Goal: Check status: Check status

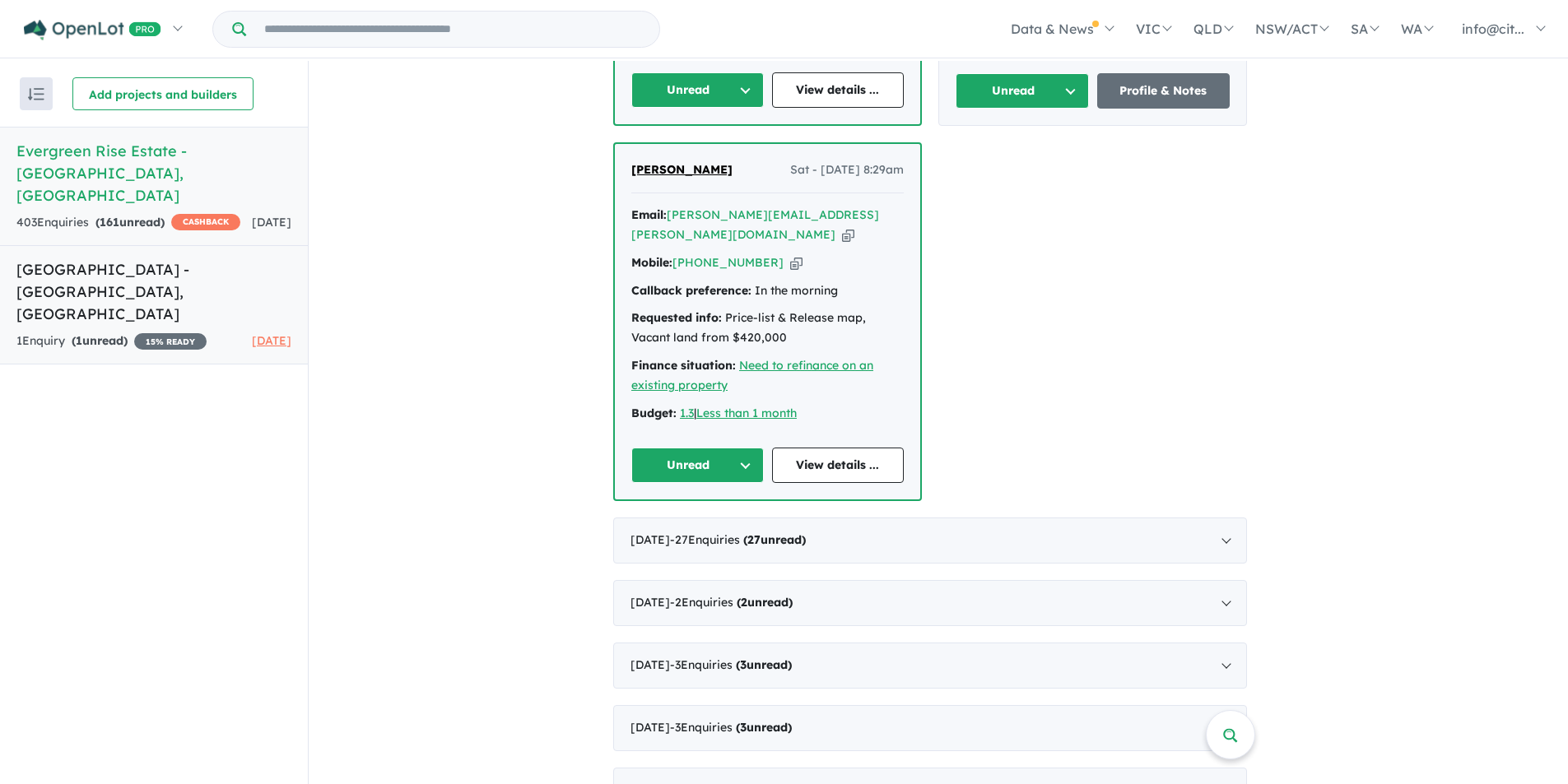
scroll to position [1646, 0]
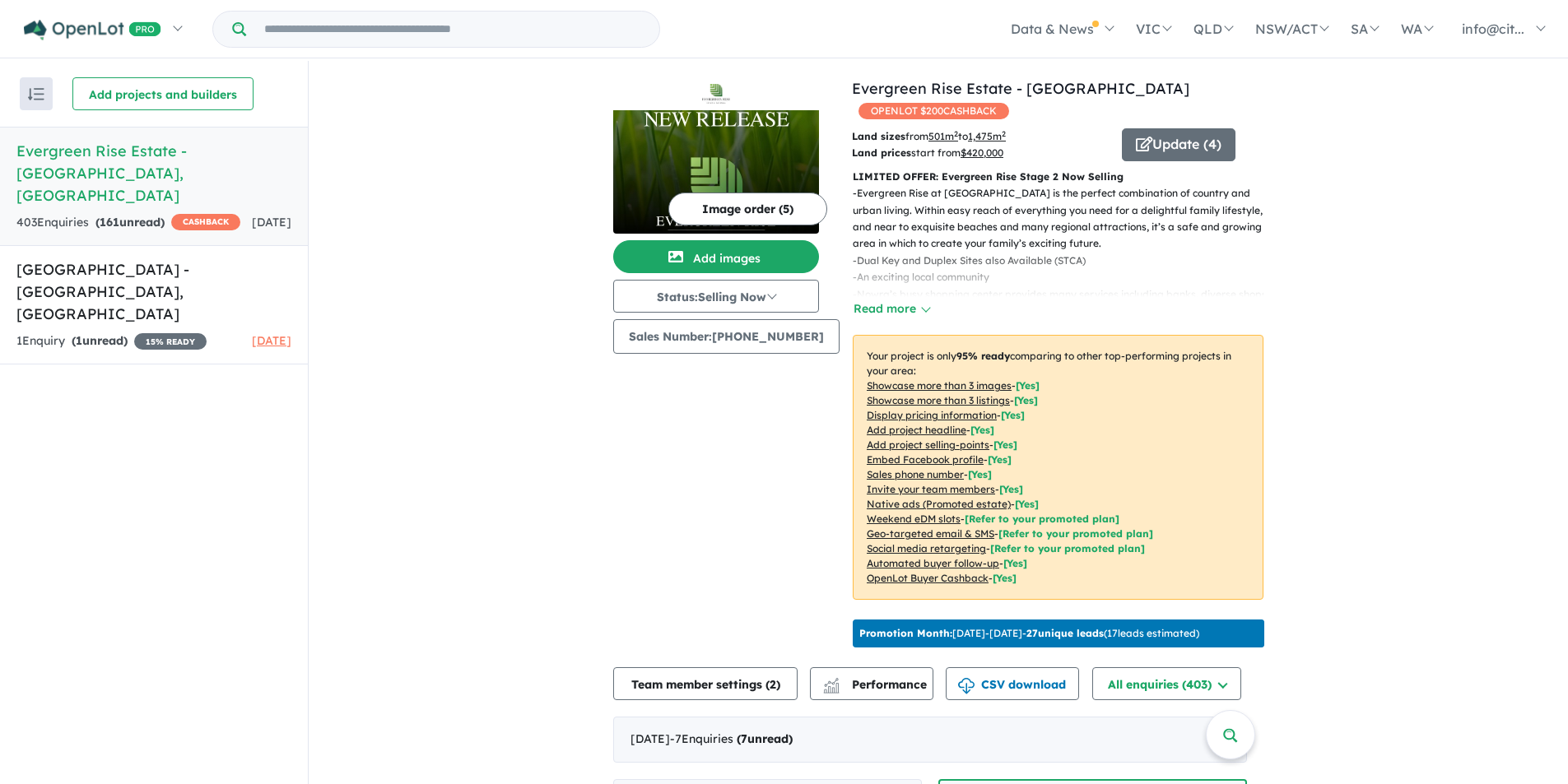
click at [860, 297] on p "- Nowra’s busy shopping center provides many services including banks, diverse …" at bounding box center [1064, 304] width 424 height 34
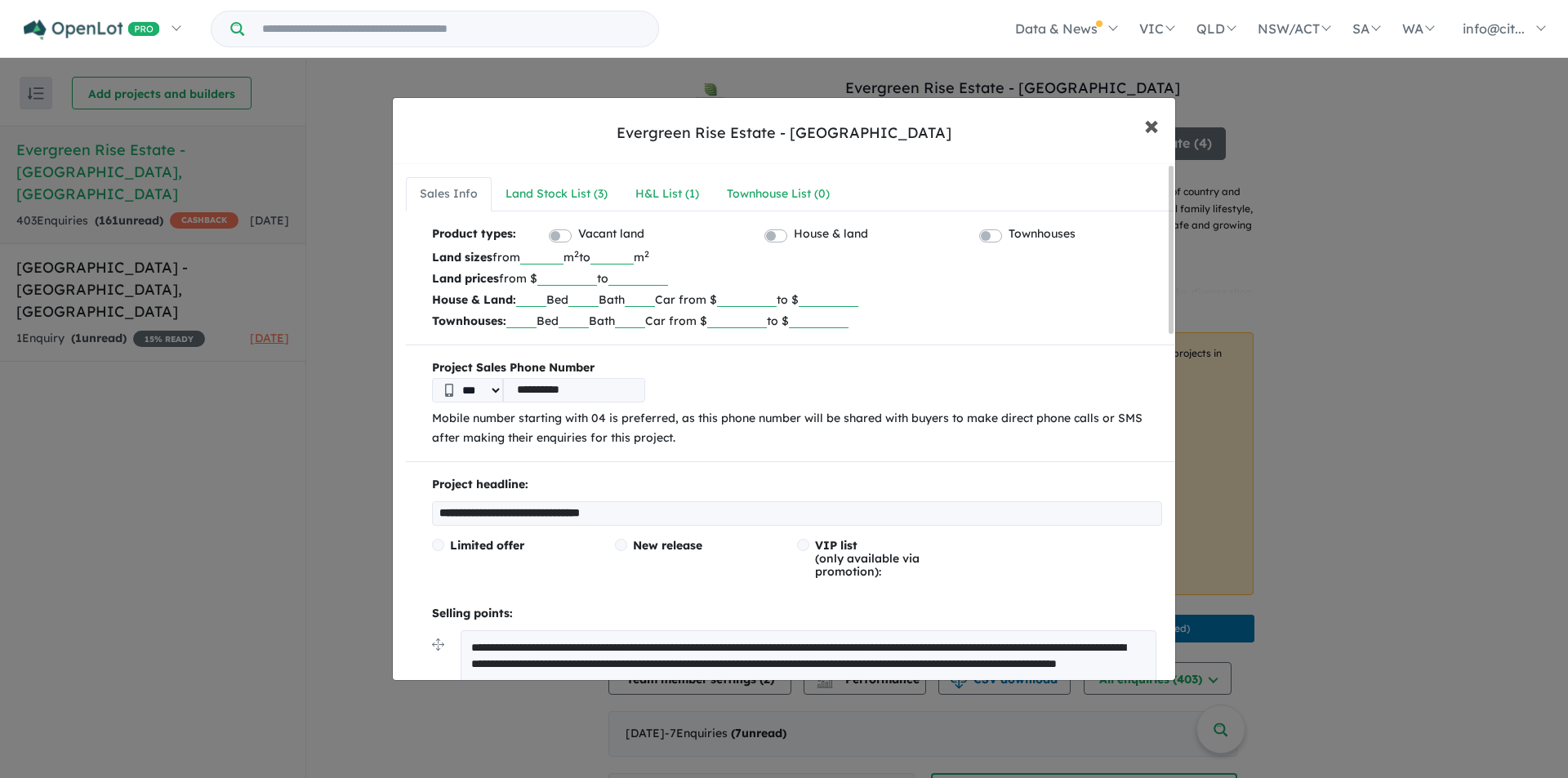
click at [1148, 125] on span "×" at bounding box center [1151, 125] width 15 height 36
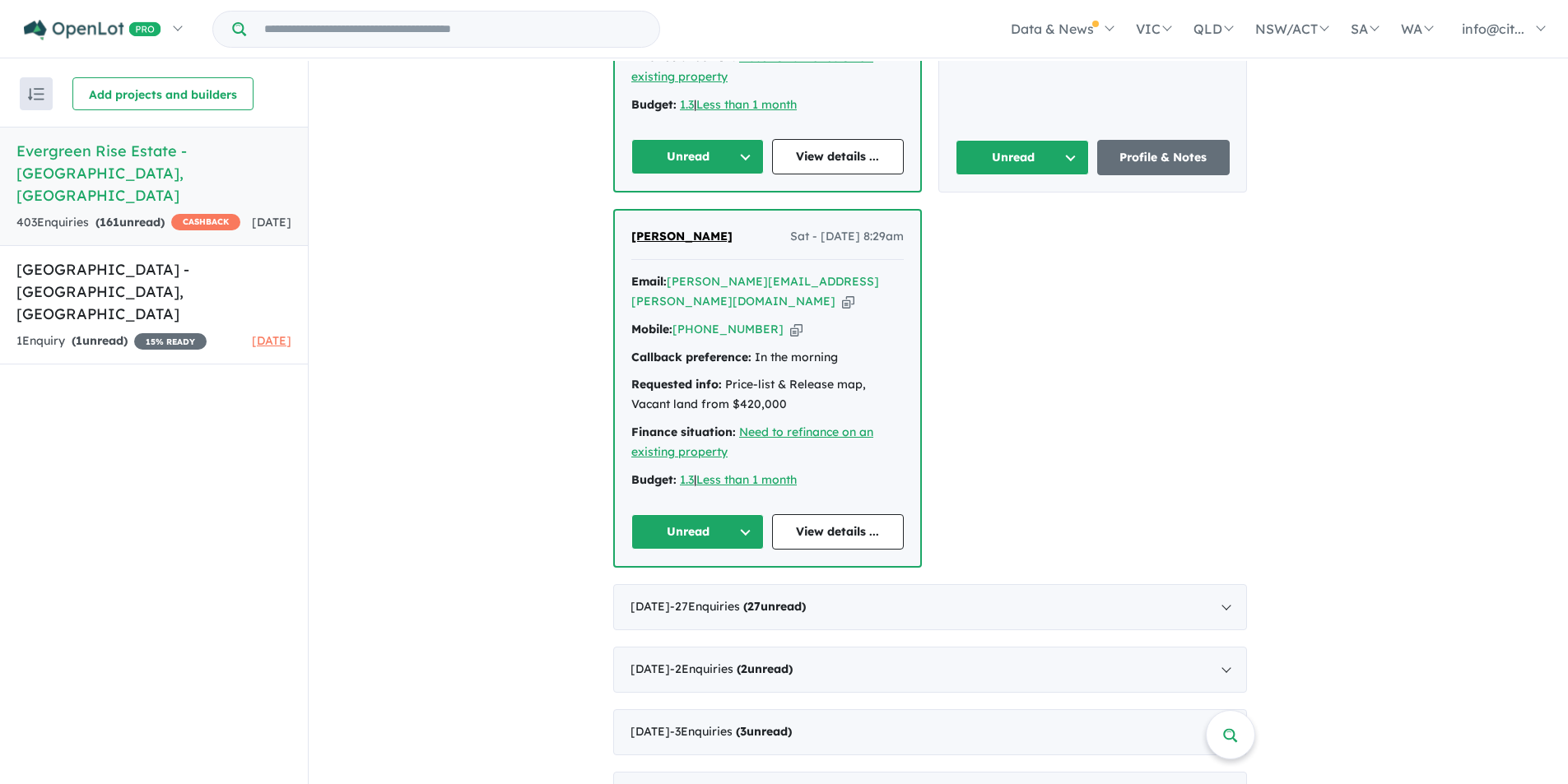
scroll to position [1791, 0]
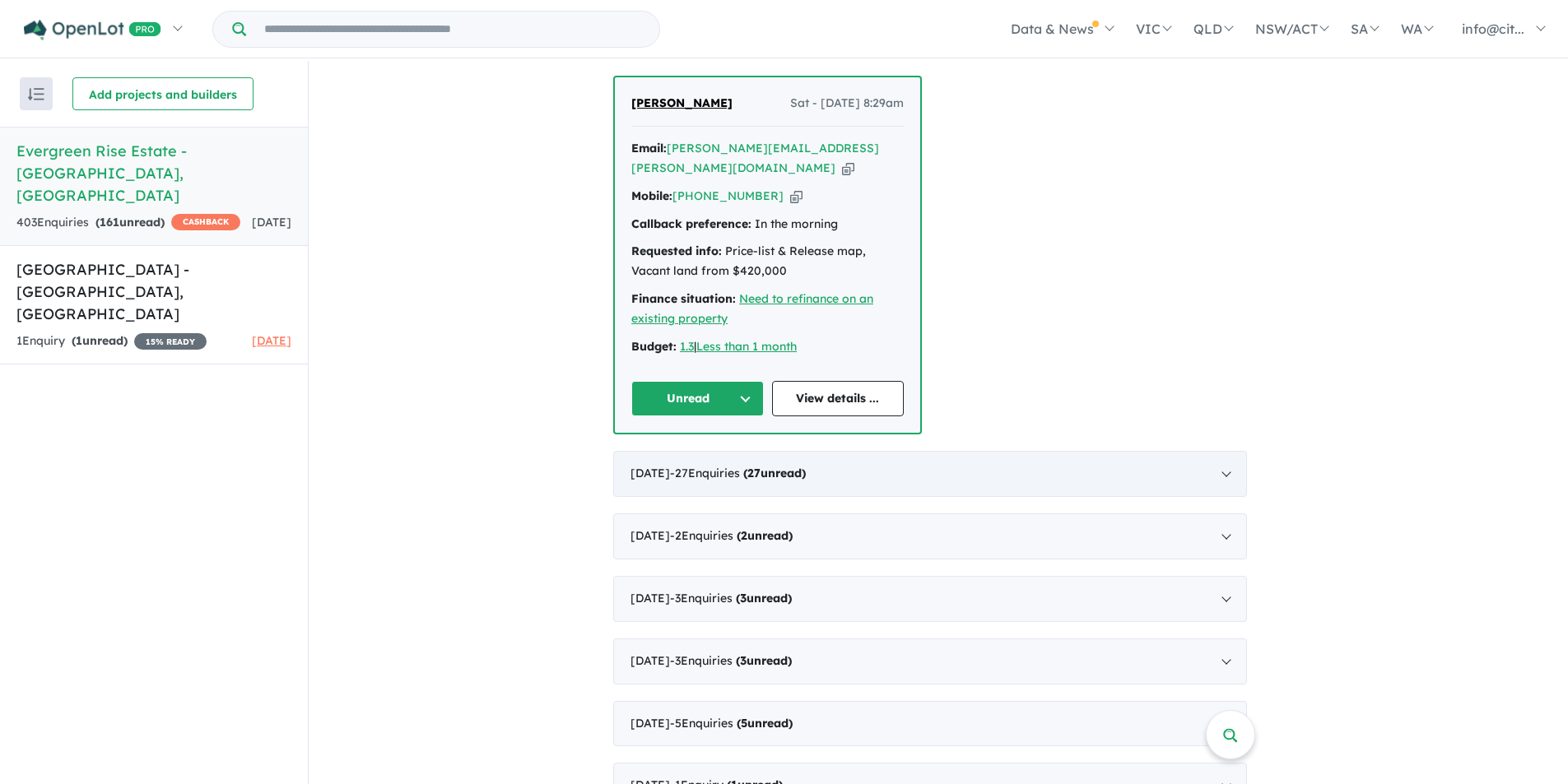
click at [1235, 451] on div "[DATE] - 27 Enquir ies ( 27 unread)" at bounding box center [930, 474] width 634 height 46
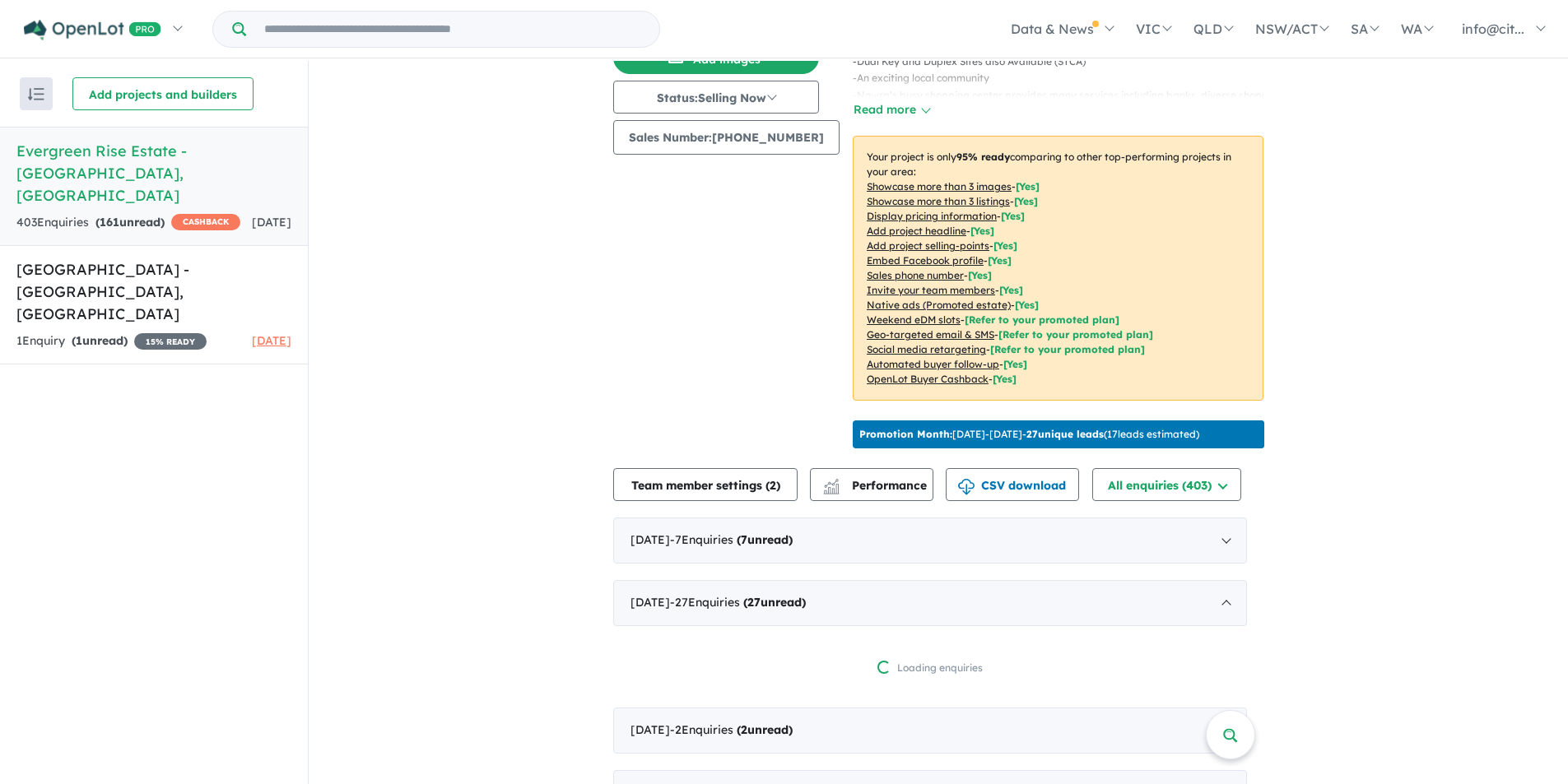
scroll to position [111, 0]
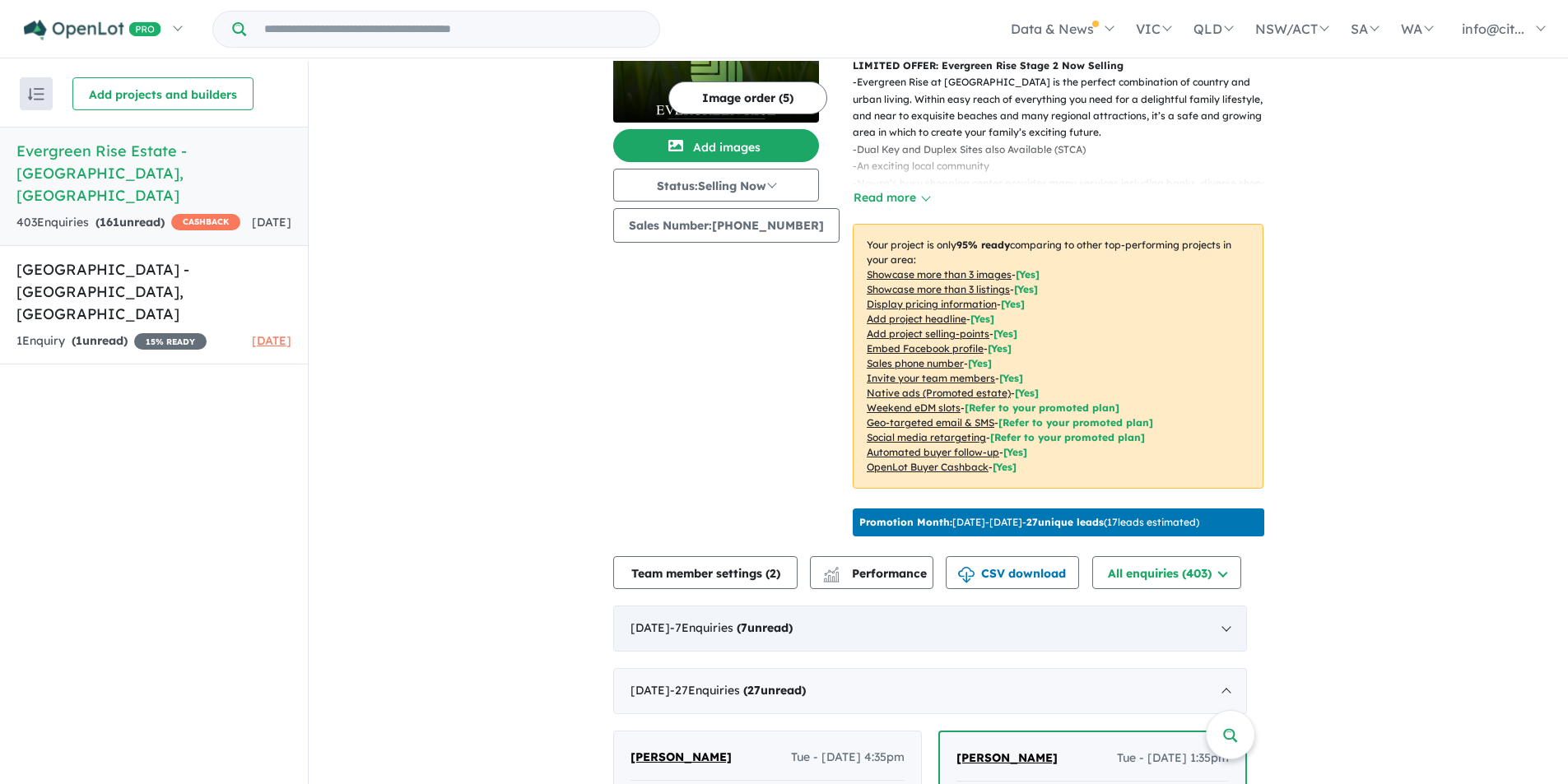
click at [1225, 642] on div "[DATE] - 7 Enquir ies ( 7 unread)" at bounding box center [930, 628] width 634 height 46
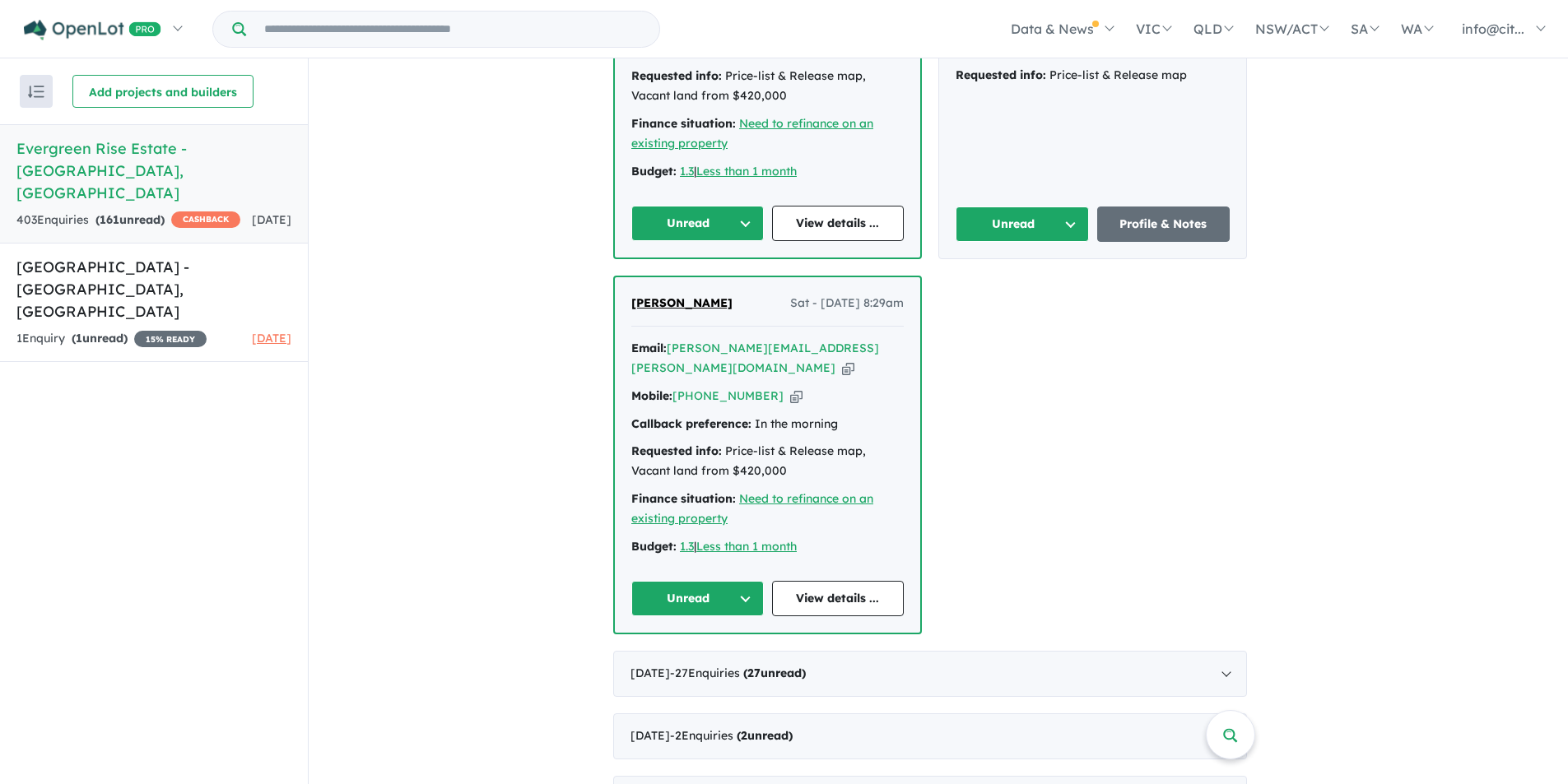
scroll to position [1676, 0]
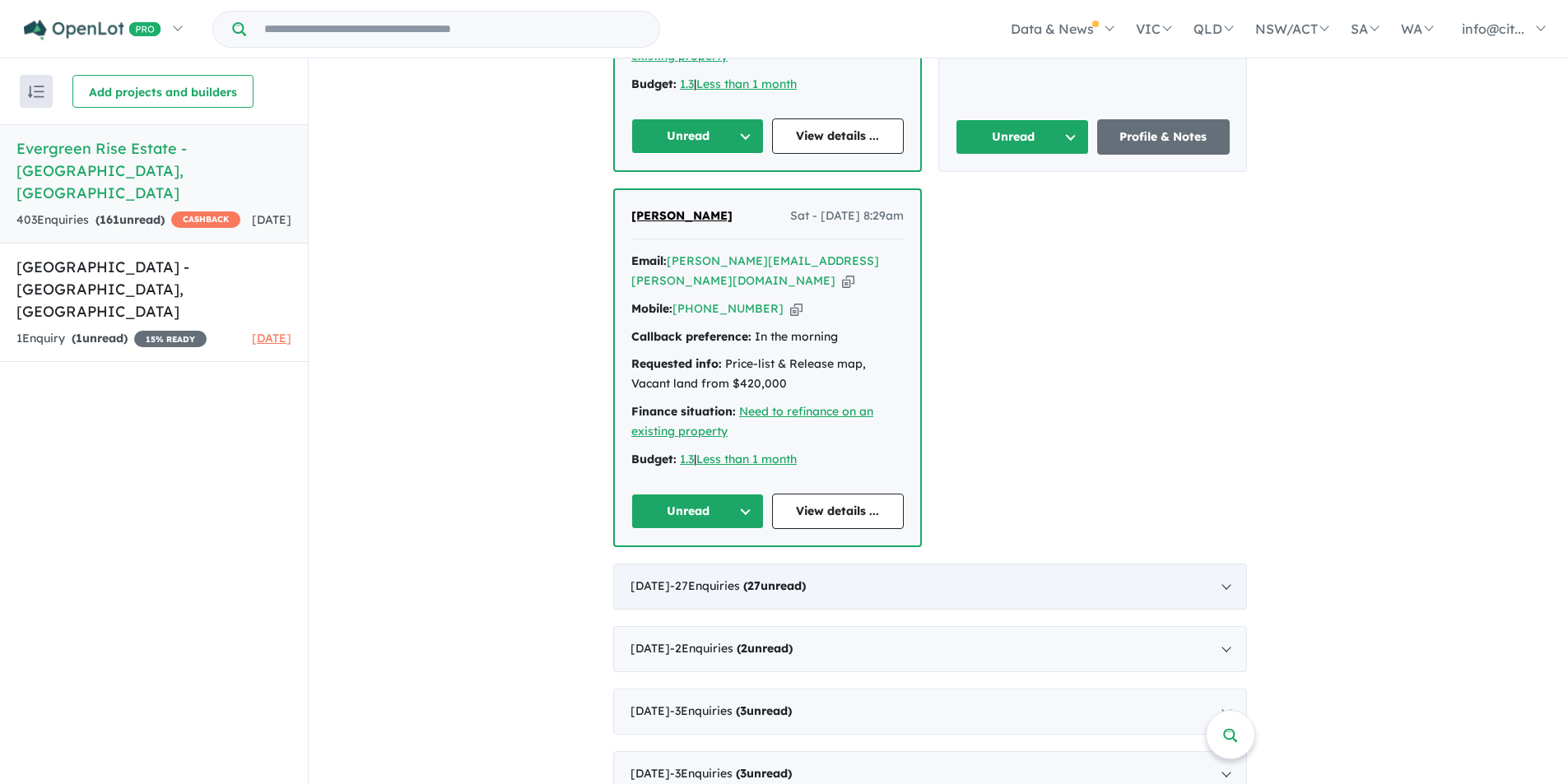
click at [1226, 564] on div "[DATE] - 27 Enquir ies ( 27 unread)" at bounding box center [930, 587] width 634 height 46
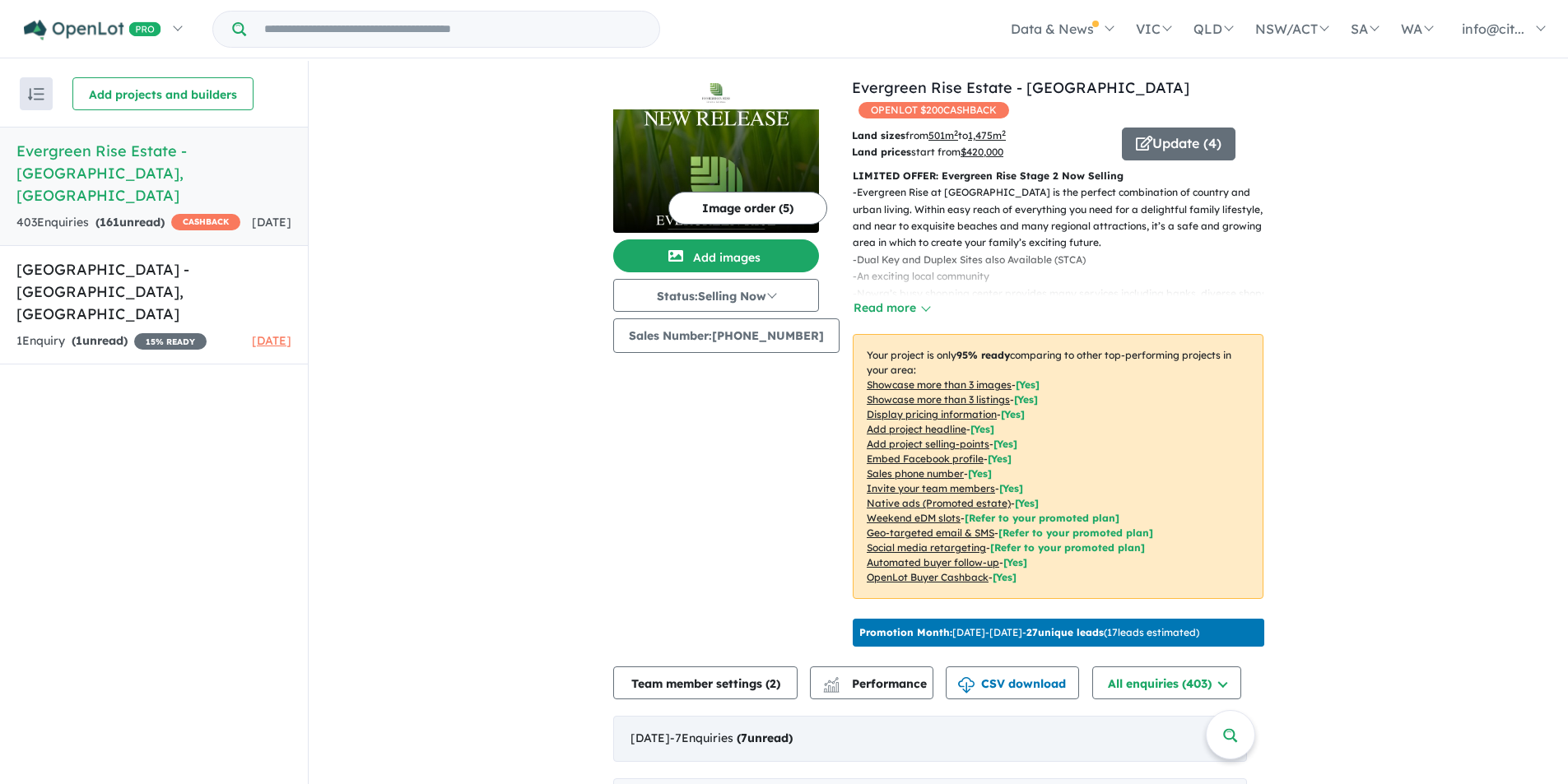
scroll to position [0, 0]
